Goal: Register for event/course

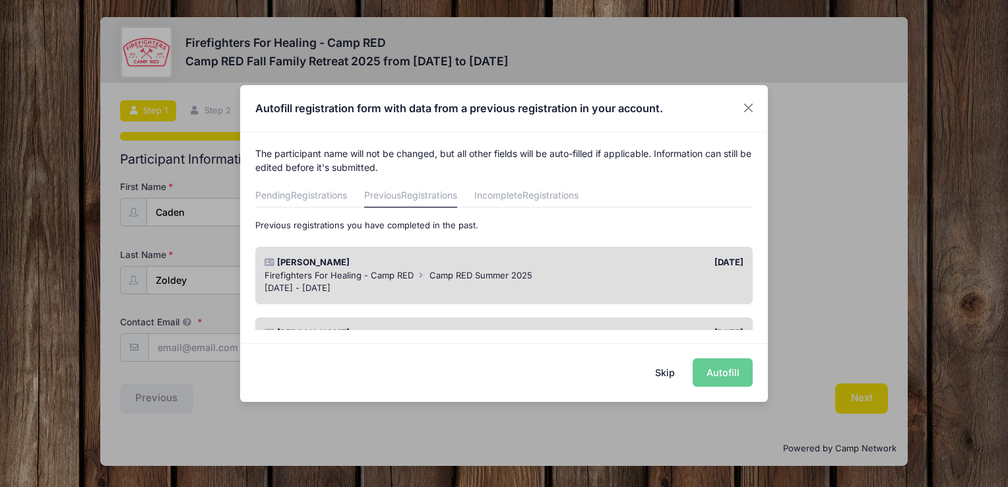
click at [722, 374] on div "Skip Autofill" at bounding box center [504, 372] width 528 height 59
click at [711, 377] on div "Skip Autofill" at bounding box center [504, 372] width 528 height 59
click at [663, 371] on button "Skip" at bounding box center [665, 372] width 47 height 28
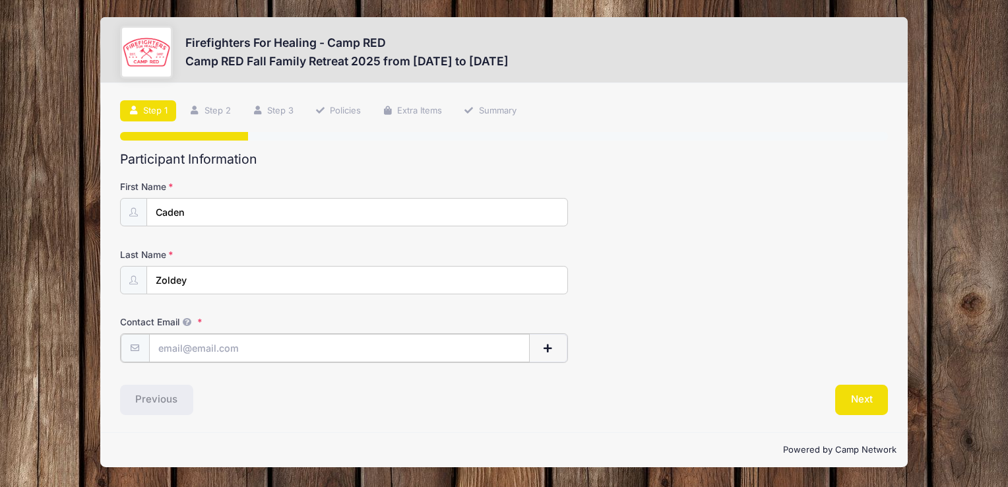
click at [335, 346] on input "Contact Email" at bounding box center [339, 348] width 381 height 28
type input "[EMAIL_ADDRESS][DOMAIN_NAME]"
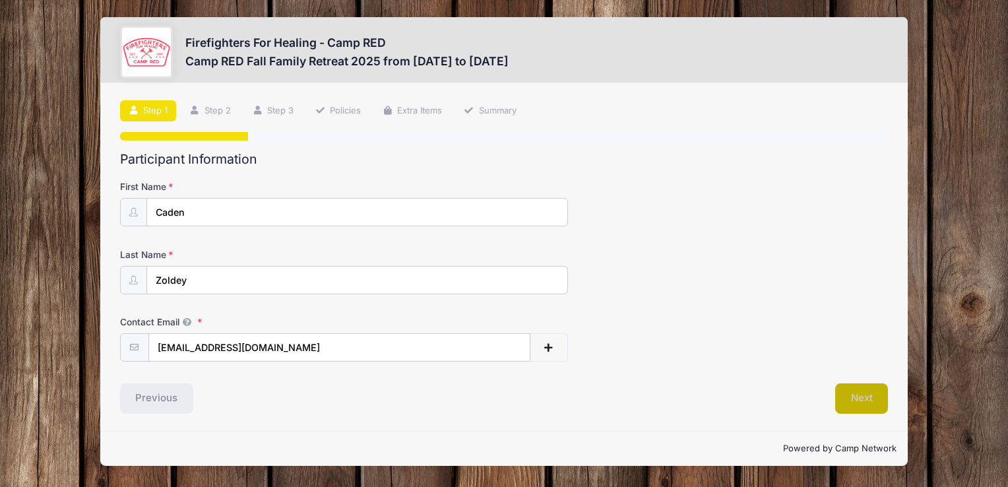
click at [857, 395] on button "Next" at bounding box center [861, 398] width 53 height 30
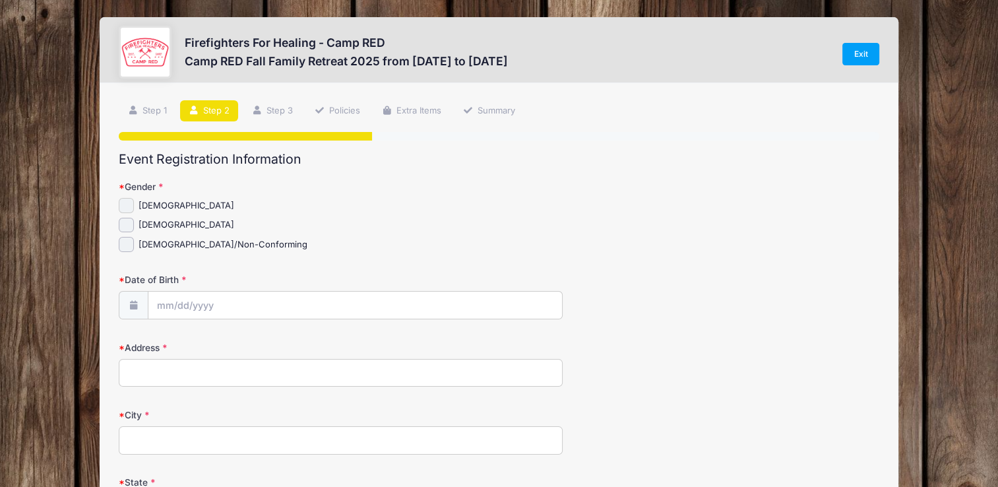
click at [122, 203] on input "[DEMOGRAPHIC_DATA]" at bounding box center [126, 205] width 15 height 15
checkbox input "true"
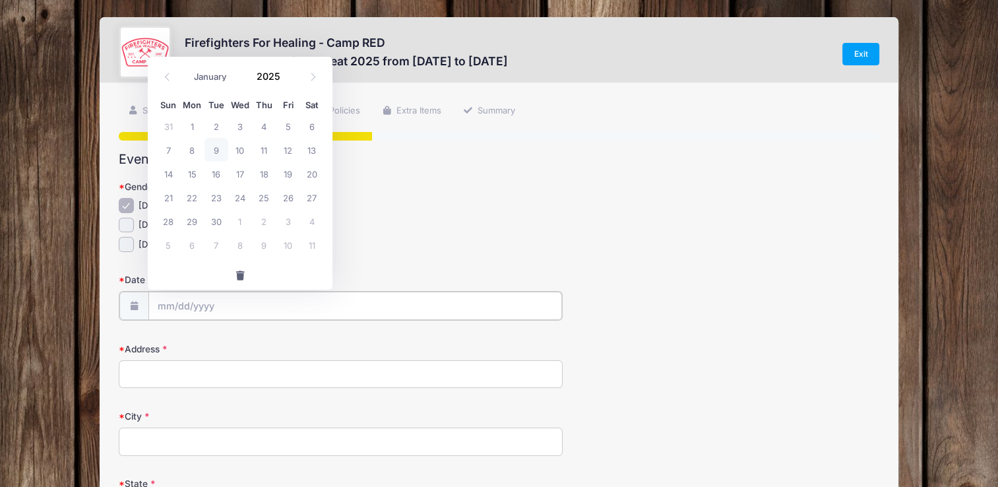
click at [211, 308] on input "Date of Birth" at bounding box center [355, 306] width 414 height 28
click at [268, 73] on input "2025" at bounding box center [271, 76] width 43 height 20
click at [285, 73] on span at bounding box center [288, 71] width 9 height 10
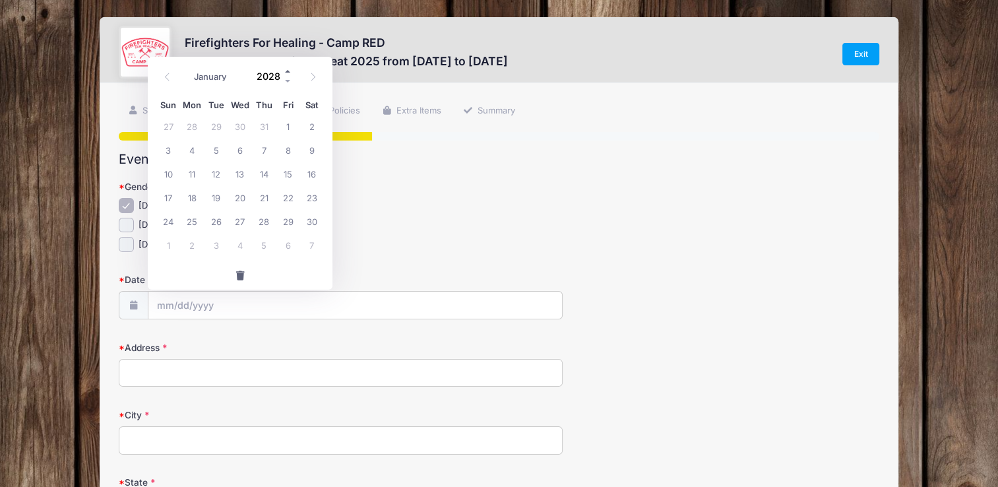
click at [285, 73] on span at bounding box center [288, 71] width 9 height 10
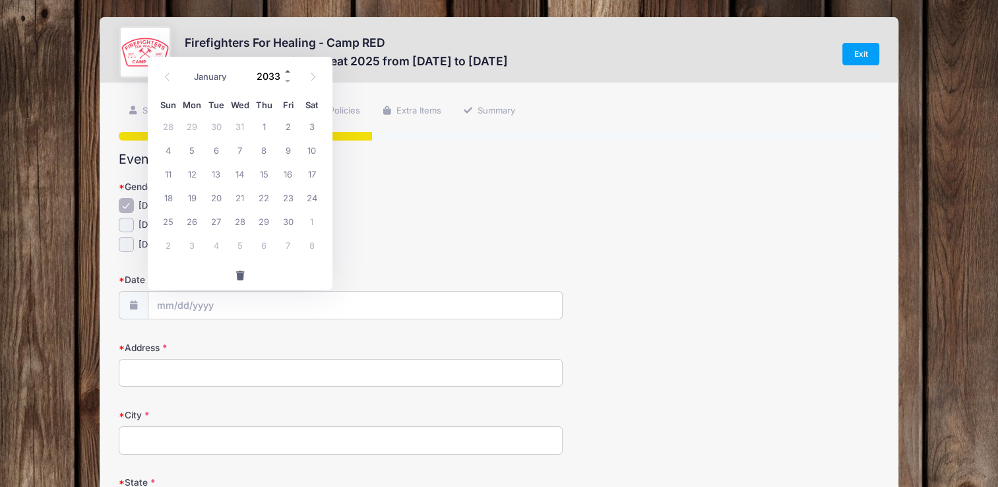
click at [285, 73] on span at bounding box center [288, 71] width 9 height 10
click at [288, 78] on span at bounding box center [288, 81] width 9 height 10
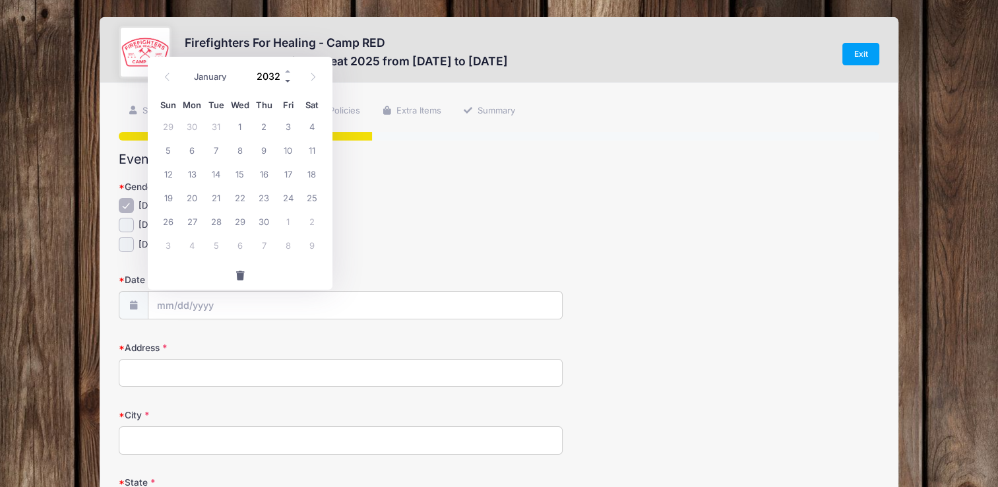
click at [288, 78] on span at bounding box center [288, 81] width 9 height 10
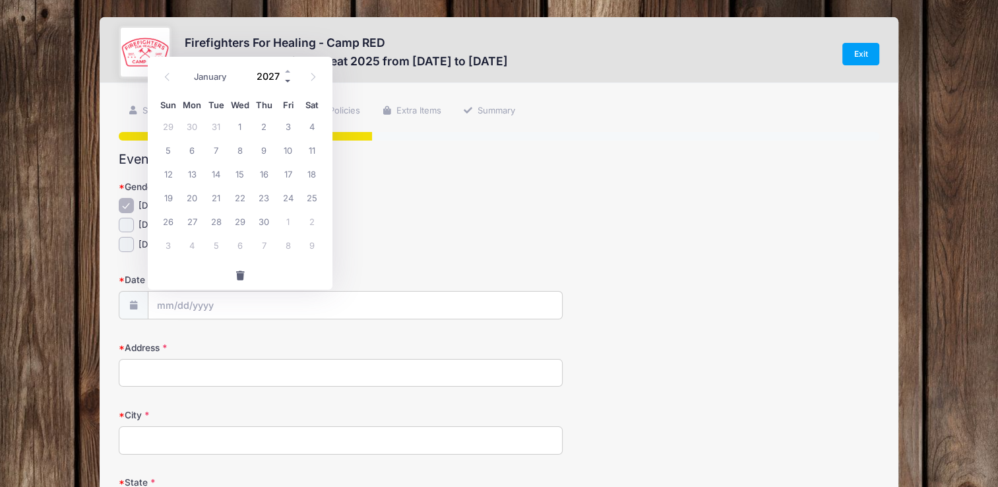
click at [288, 78] on span at bounding box center [288, 81] width 9 height 10
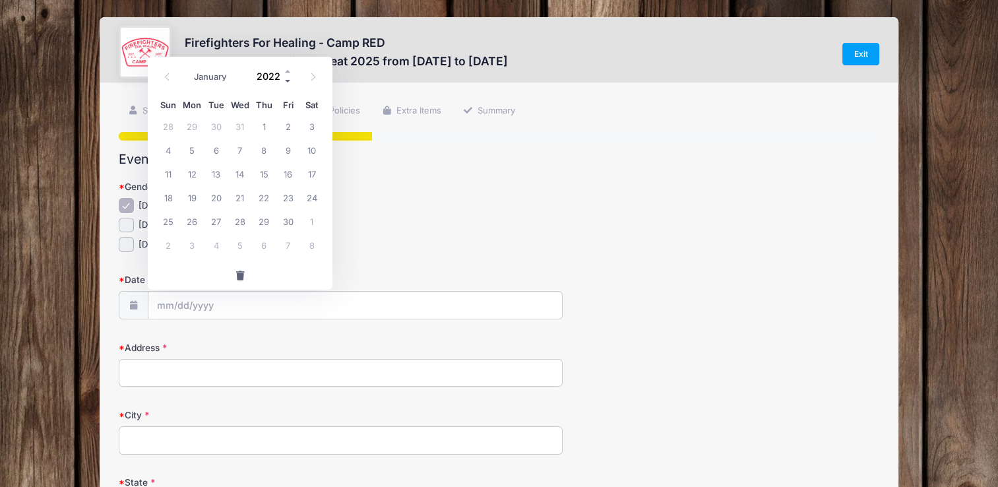
click at [288, 78] on span at bounding box center [288, 81] width 9 height 10
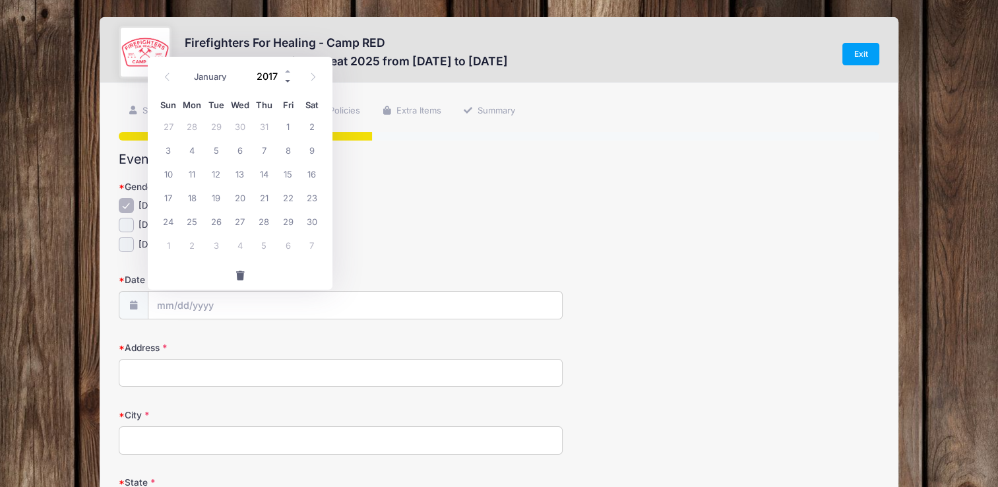
click at [288, 78] on span at bounding box center [288, 81] width 9 height 10
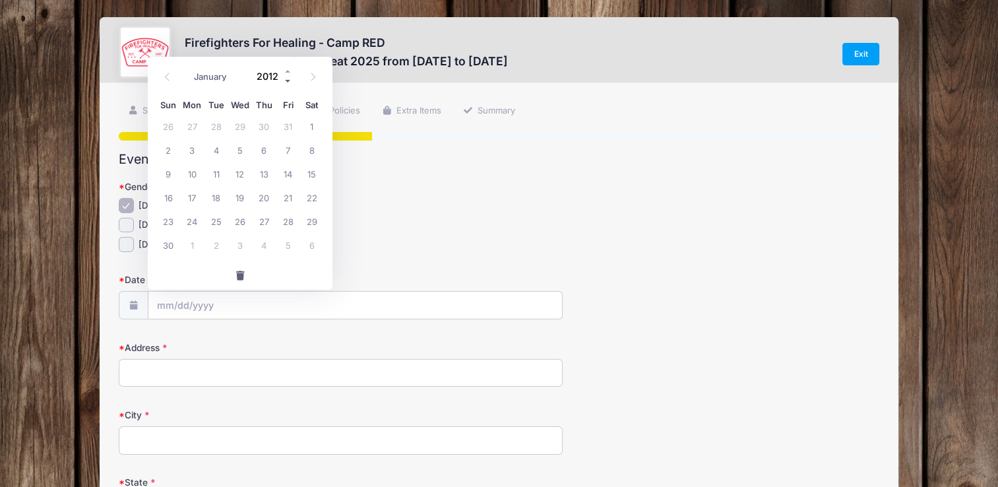
click at [288, 78] on span at bounding box center [288, 81] width 9 height 10
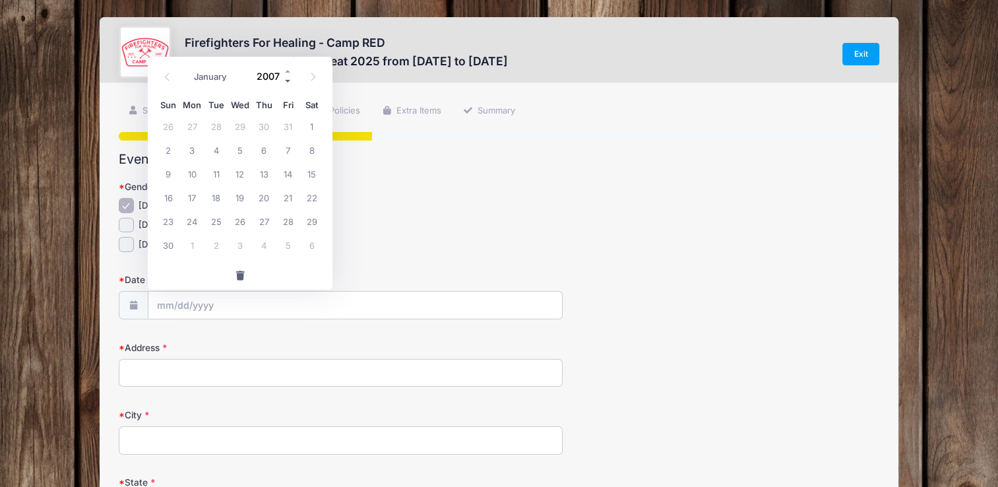
click at [288, 78] on span at bounding box center [288, 81] width 9 height 10
type input "2006"
click at [317, 75] on span at bounding box center [313, 76] width 22 height 22
select select "9"
click at [310, 128] on span "7" at bounding box center [312, 126] width 24 height 24
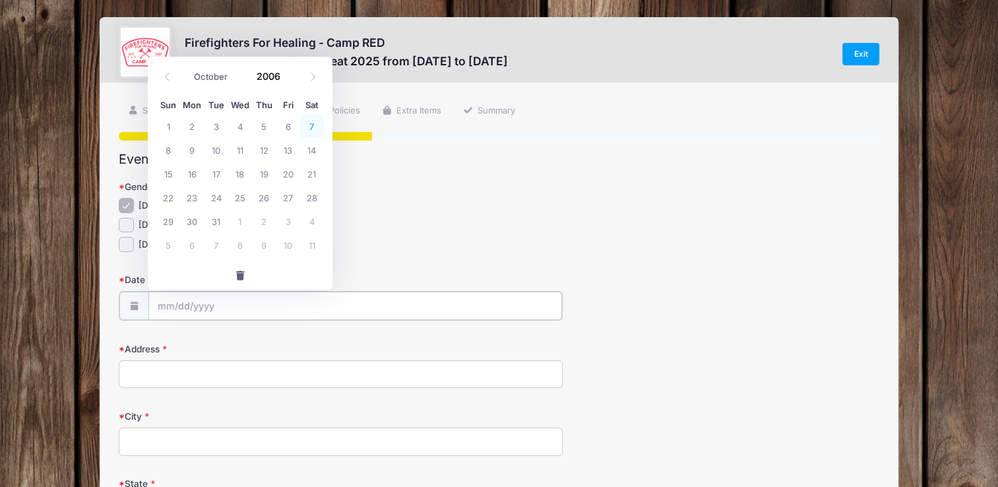
type input "[DATE]"
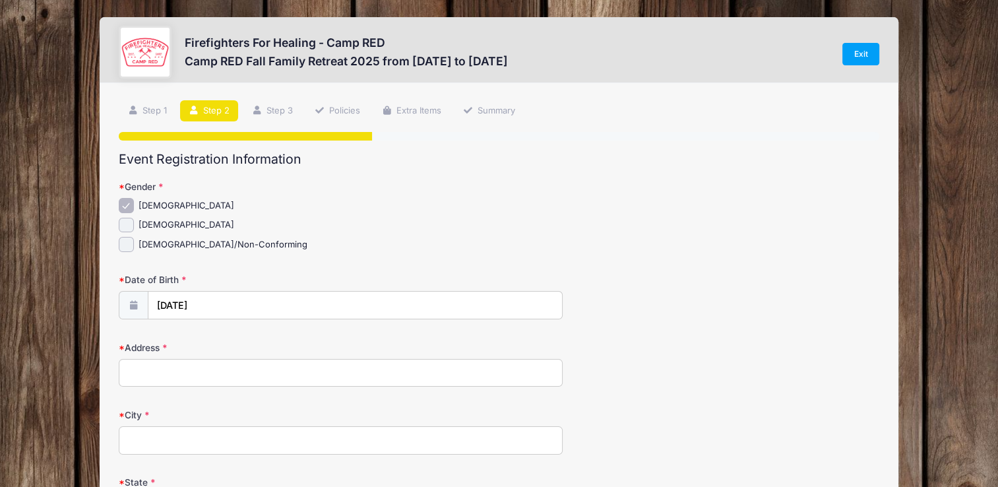
click at [226, 374] on input "Address" at bounding box center [340, 373] width 443 height 28
type input "[STREET_ADDRESS]"
type input "[GEOGRAPHIC_DATA]"
select select "MN"
type input "55044"
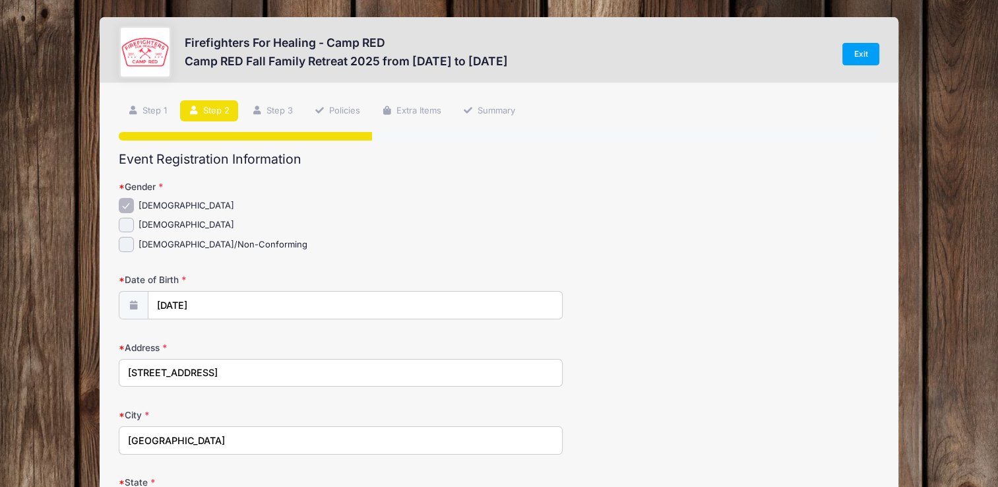
type input "na"
type input "[STREET_ADDRESS]"
click at [855, 286] on div "Date of Birth [DATE]" at bounding box center [499, 296] width 760 height 46
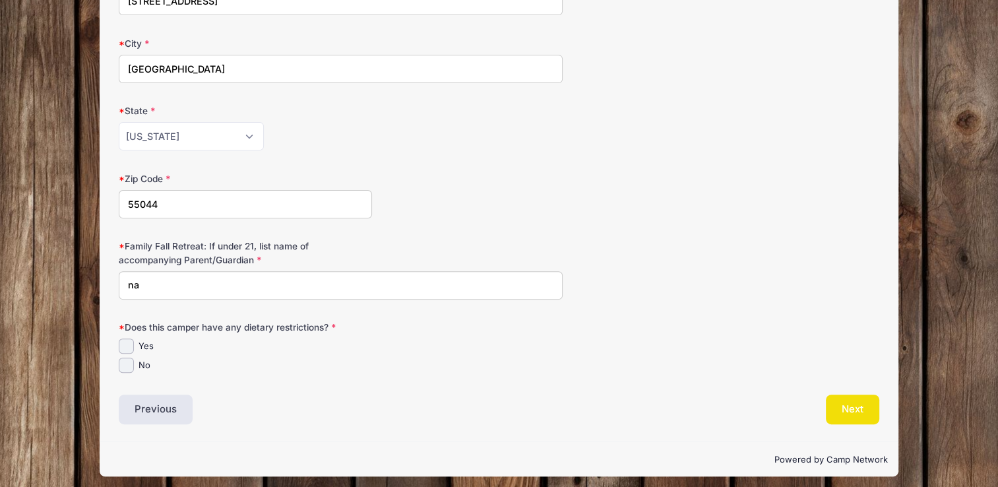
scroll to position [376, 0]
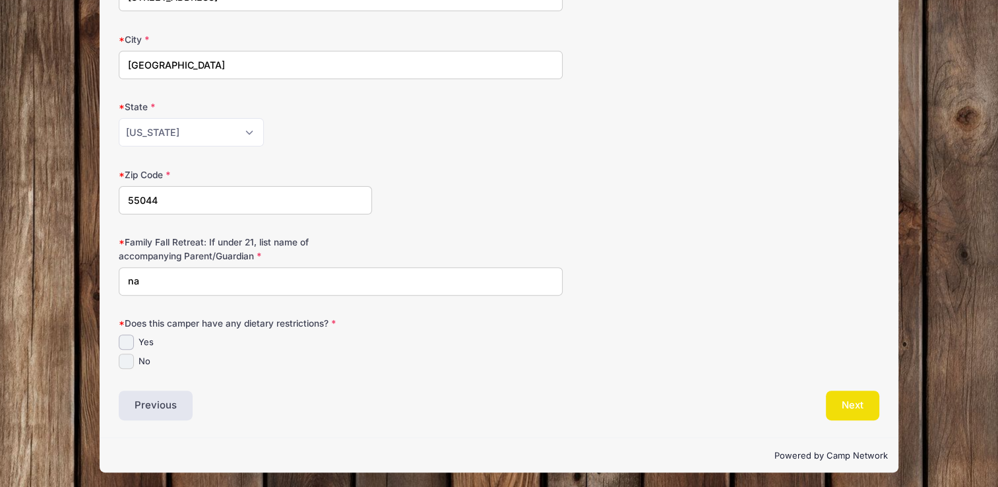
click at [127, 356] on input "No" at bounding box center [126, 361] width 15 height 15
checkbox input "true"
click at [850, 405] on button "Next" at bounding box center [852, 406] width 53 height 30
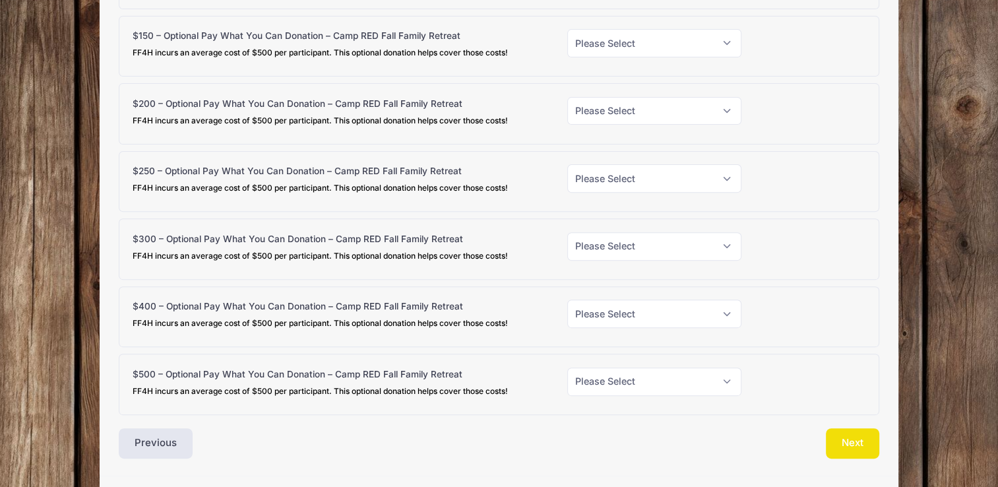
scroll to position [473, 0]
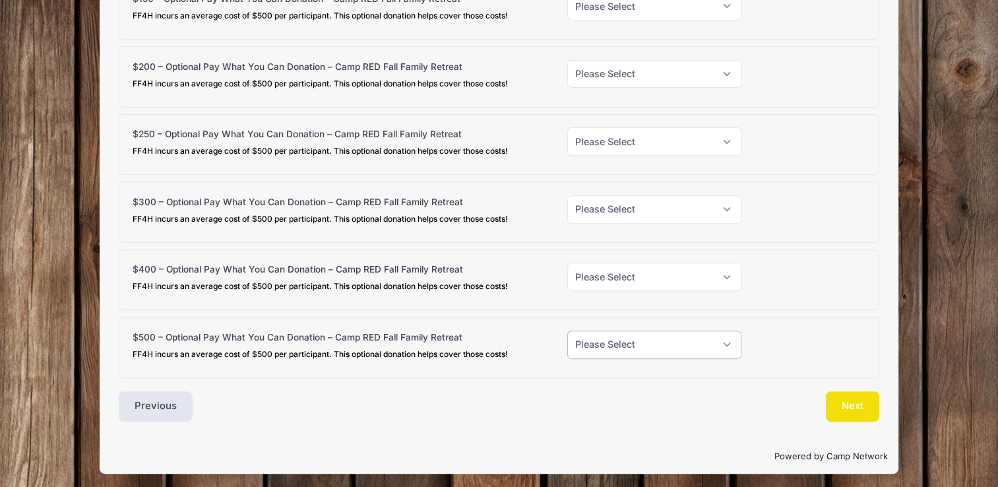
click at [661, 346] on select "Please Select Yes (+$500.00) No" at bounding box center [655, 345] width 174 height 28
select select "0"
click at [568, 331] on select "Please Select Yes (+$500.00) No" at bounding box center [655, 345] width 174 height 28
click at [688, 278] on select "Please Select Yes (+$400.00) No" at bounding box center [655, 277] width 174 height 28
select select "0"
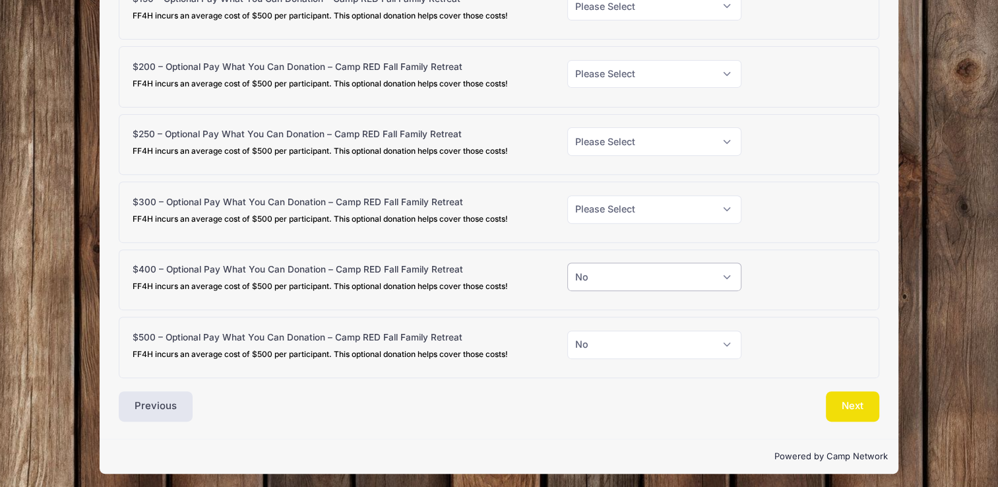
click at [568, 263] on select "Please Select Yes (+$400.00) No" at bounding box center [655, 277] width 174 height 28
click at [657, 207] on select "Please Select Yes (+$300.00) No" at bounding box center [655, 209] width 174 height 28
select select "0"
click at [568, 195] on select "Please Select Yes (+$300.00) No" at bounding box center [655, 209] width 174 height 28
click at [673, 139] on select "Please Select Yes (+$250.00) No" at bounding box center [655, 141] width 174 height 28
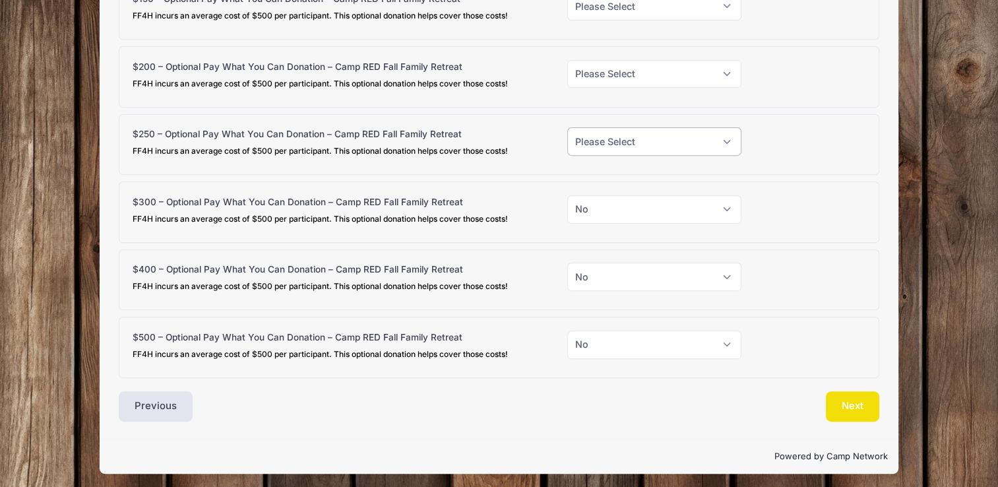
select select "0"
click at [568, 127] on select "Please Select Yes (+$250.00) No" at bounding box center [655, 141] width 174 height 28
click at [702, 73] on select "Please Select Yes (+$200.00) No" at bounding box center [655, 74] width 174 height 28
select select "0"
click at [568, 60] on select "Please Select Yes (+$200.00) No" at bounding box center [655, 74] width 174 height 28
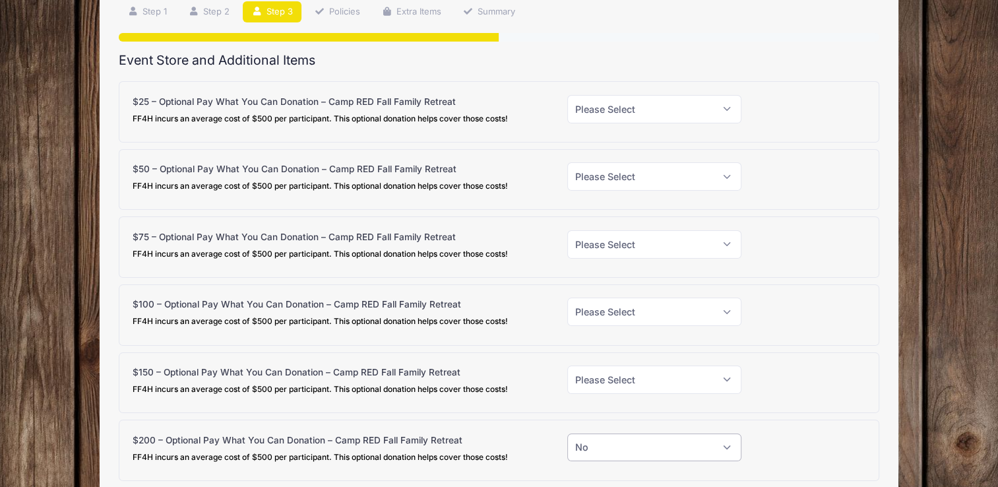
scroll to position [96, 0]
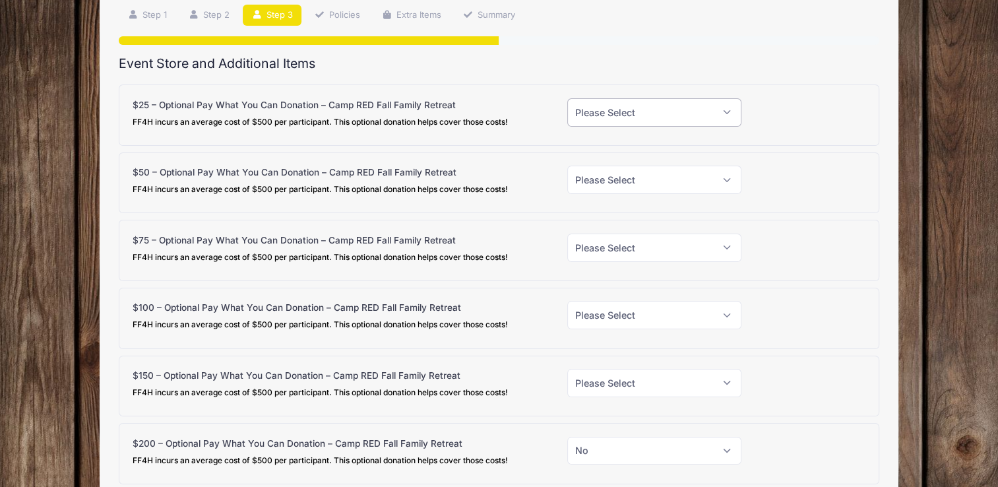
click at [626, 112] on select "Please Select Yes (+$25.00) No" at bounding box center [655, 112] width 174 height 28
select select "0"
click at [568, 98] on select "Please Select Yes (+$25.00) No" at bounding box center [655, 112] width 174 height 28
click at [628, 181] on select "Please Select Yes (+$50.00) No" at bounding box center [655, 180] width 174 height 28
select select "0"
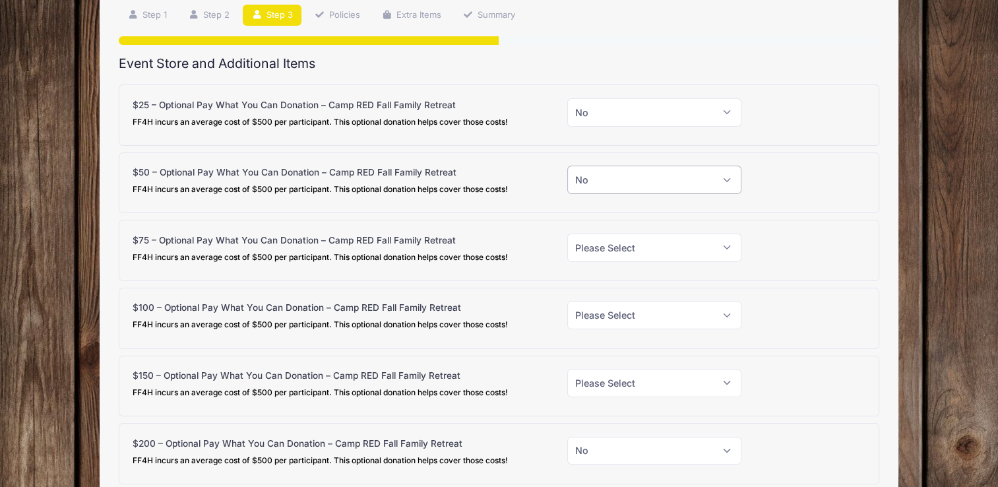
click at [568, 166] on select "Please Select Yes (+$50.00) No" at bounding box center [655, 180] width 174 height 28
click at [619, 247] on select "Please Select Yes (+$75.00) No" at bounding box center [655, 248] width 174 height 28
select select "0"
click at [568, 234] on select "Please Select Yes (+$75.00) No" at bounding box center [655, 248] width 174 height 28
click at [628, 305] on select "Please Select Yes (+$100.00) No" at bounding box center [655, 315] width 174 height 28
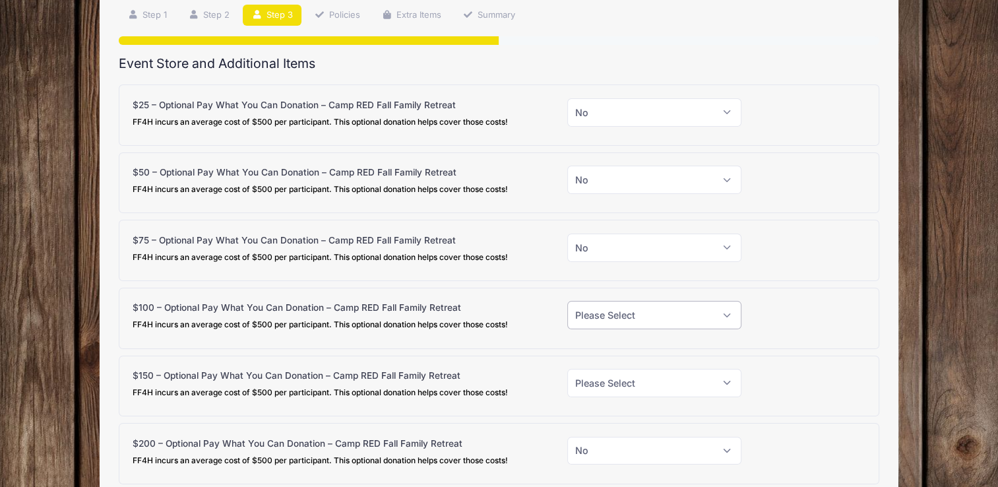
select select "0"
click at [568, 301] on select "Please Select Yes (+$100.00) No" at bounding box center [655, 315] width 174 height 28
click at [632, 384] on select "Please Select Yes (+$150.00) No" at bounding box center [655, 383] width 174 height 28
select select "0"
click at [568, 369] on select "Please Select Yes (+$150.00) No" at bounding box center [655, 383] width 174 height 28
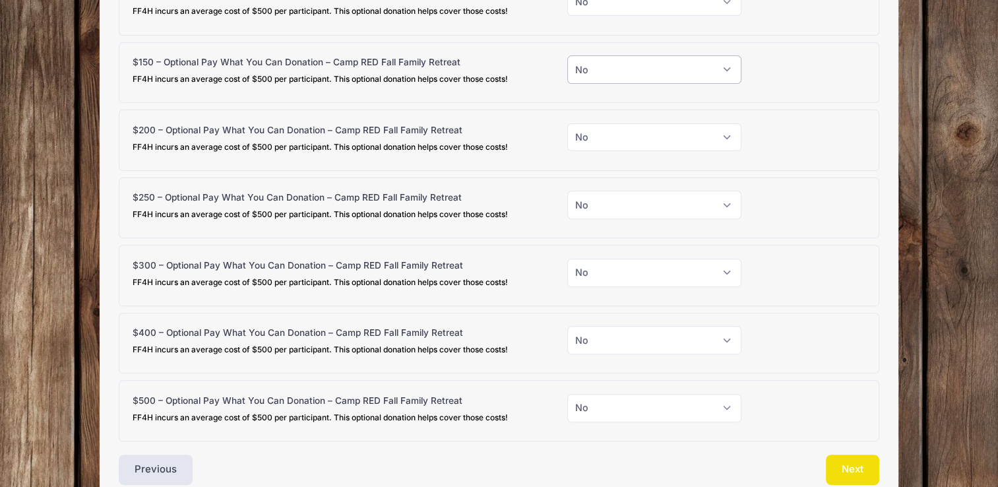
scroll to position [473, 0]
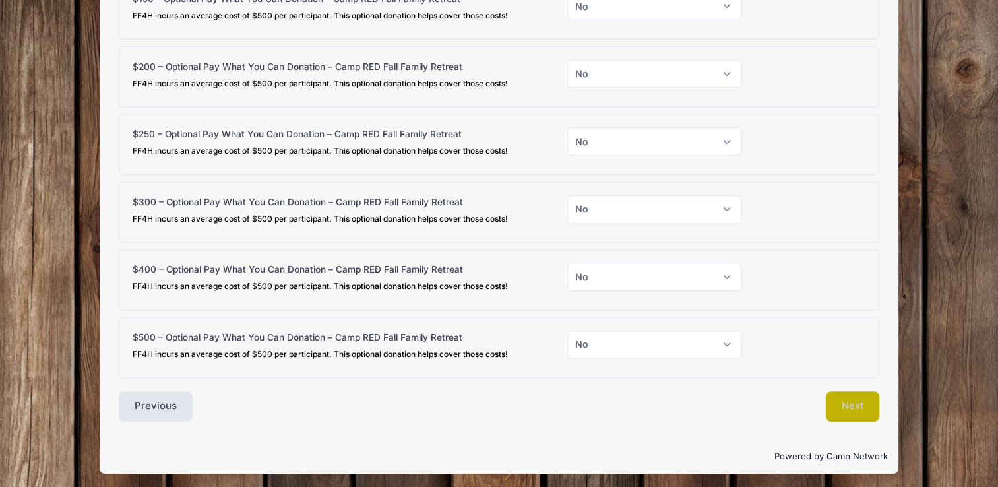
click at [845, 403] on button "Next" at bounding box center [852, 406] width 53 height 30
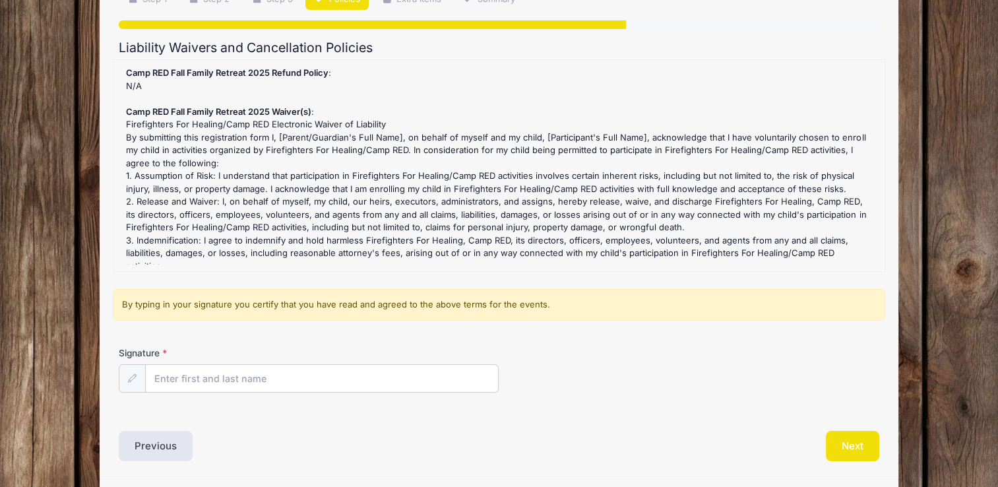
scroll to position [112, 0]
click at [343, 370] on input "Signature" at bounding box center [322, 378] width 352 height 28
click at [205, 380] on input "Signature" at bounding box center [322, 378] width 352 height 28
type input "[PERSON_NAME]"
click at [845, 438] on button "Next" at bounding box center [852, 445] width 53 height 30
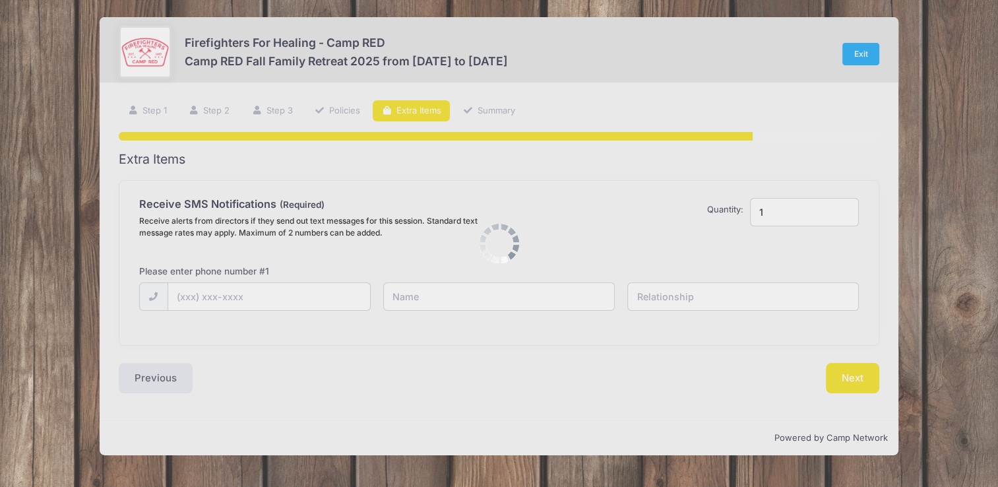
scroll to position [0, 0]
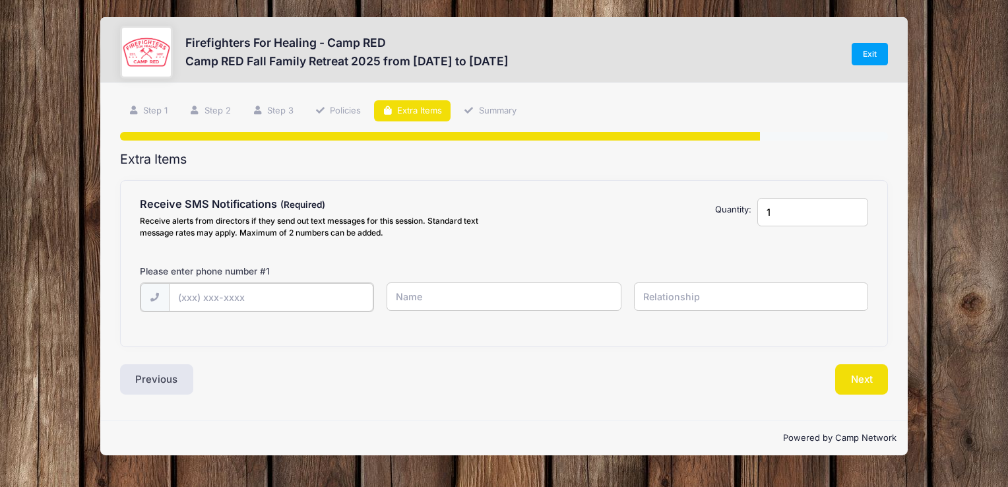
click at [257, 297] on input "text" at bounding box center [271, 297] width 205 height 28
type input "[PHONE_NUMBER]"
click at [441, 289] on input "text" at bounding box center [504, 296] width 234 height 28
type input "[PERSON_NAME]"
click at [708, 298] on input "text" at bounding box center [751, 296] width 234 height 28
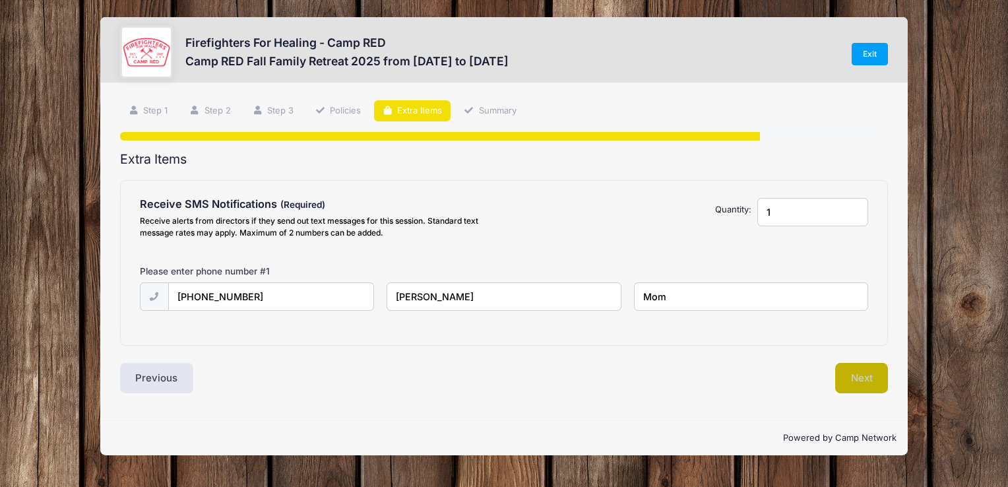
type input "Mom"
click at [865, 380] on button "Next" at bounding box center [861, 378] width 53 height 30
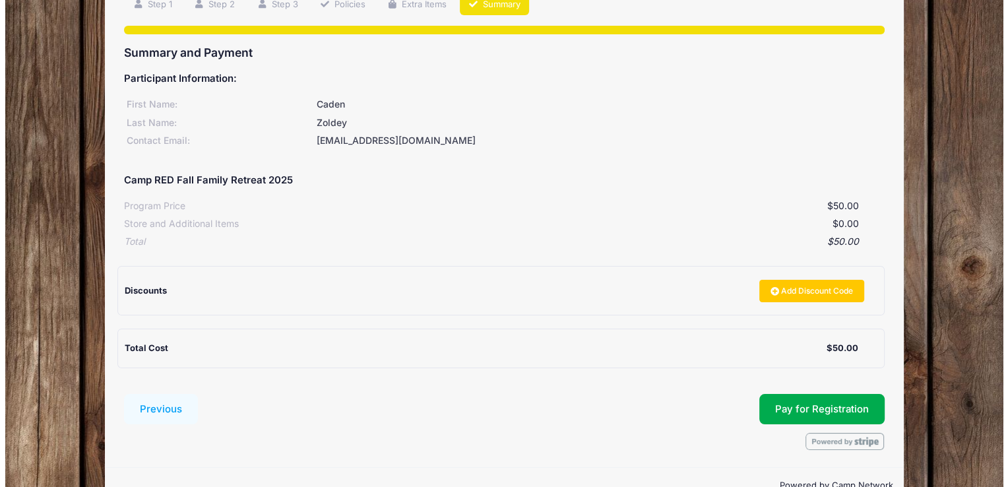
scroll to position [110, 0]
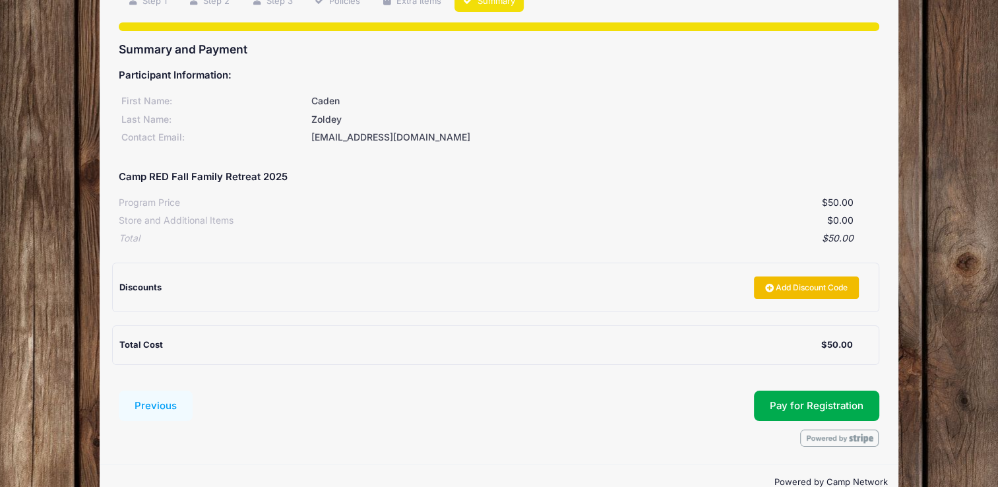
click at [789, 286] on link "Add Discount Code" at bounding box center [807, 288] width 106 height 22
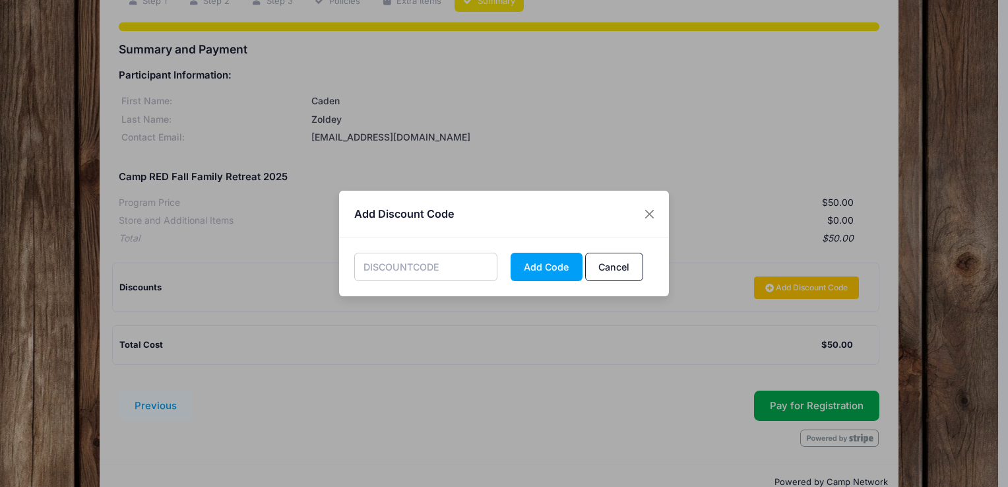
click at [456, 265] on input "text" at bounding box center [426, 267] width 144 height 28
type input "r"
type input "REDHALF"
click at [541, 267] on button "Add Code" at bounding box center [547, 267] width 72 height 28
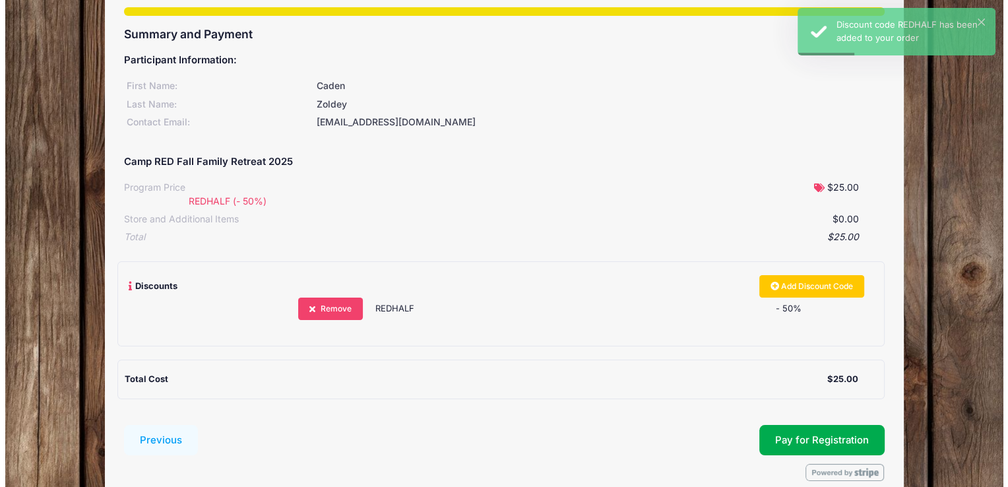
scroll to position [148, 0]
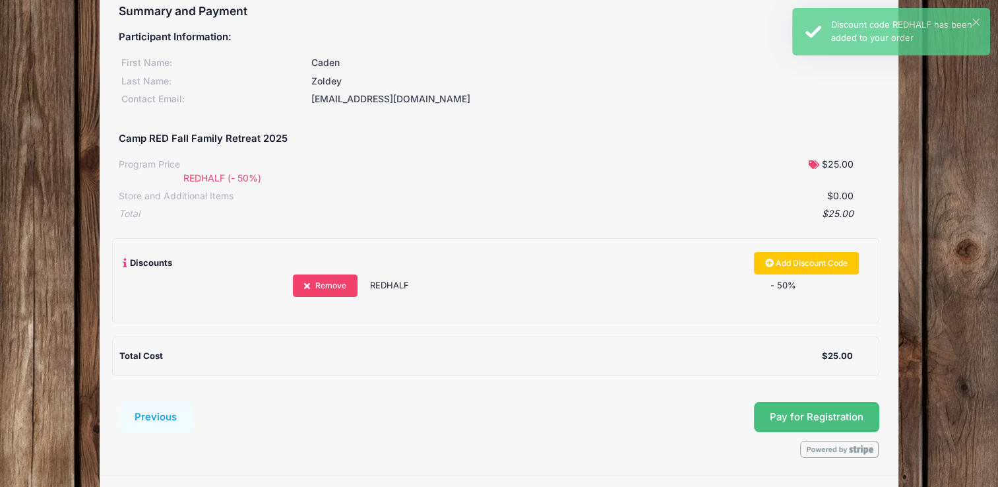
click at [797, 416] on button "Pay for Registration" at bounding box center [816, 417] width 125 height 30
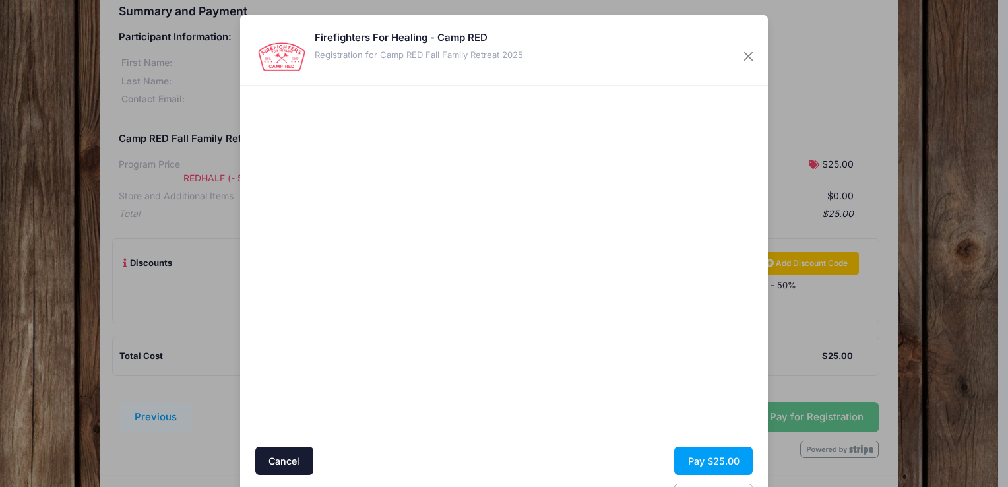
click at [546, 346] on div at bounding box center [632, 266] width 243 height 348
click at [705, 461] on button "Pay $25.00" at bounding box center [713, 461] width 79 height 28
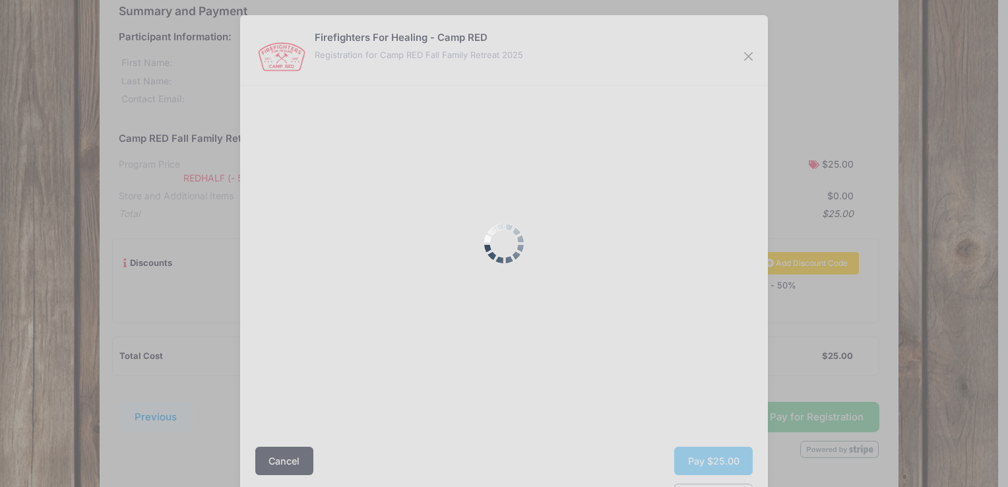
drag, startPoint x: 1006, startPoint y: 283, endPoint x: 1007, endPoint y: 300, distance: 16.6
click at [1007, 300] on div at bounding box center [504, 243] width 1008 height 487
